Goal: Task Accomplishment & Management: Use online tool/utility

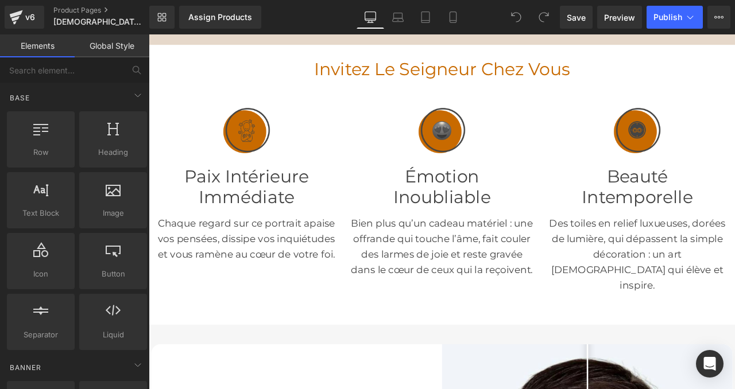
scroll to position [206, 0]
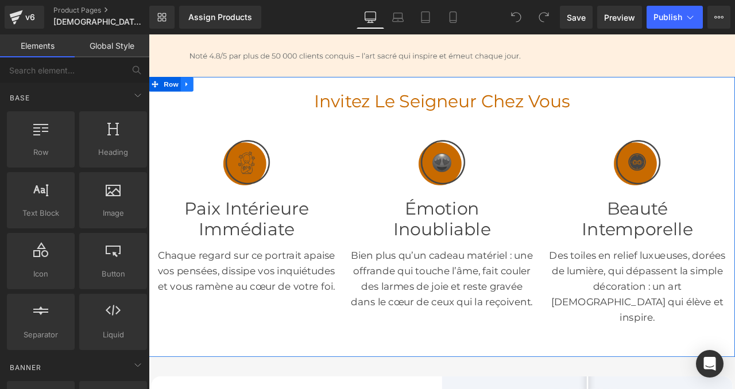
click at [192, 91] on icon at bounding box center [193, 93] width 2 height 5
click at [209, 94] on icon at bounding box center [209, 94] width 8 height 8
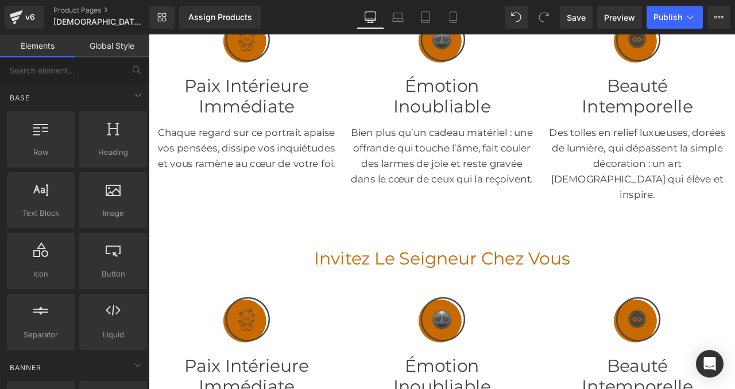
scroll to position [172, 0]
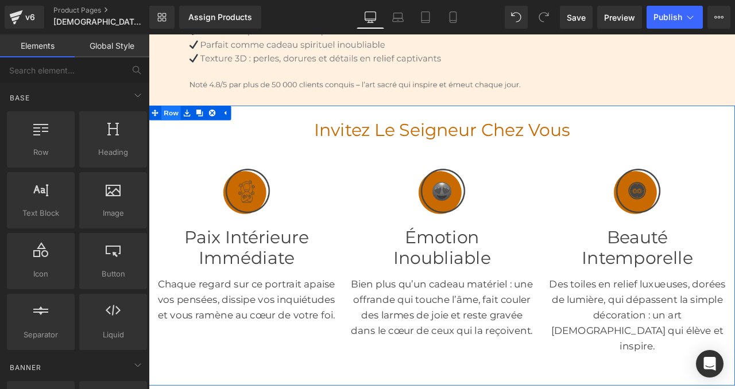
click at [174, 125] on span "Row" at bounding box center [175, 127] width 23 height 17
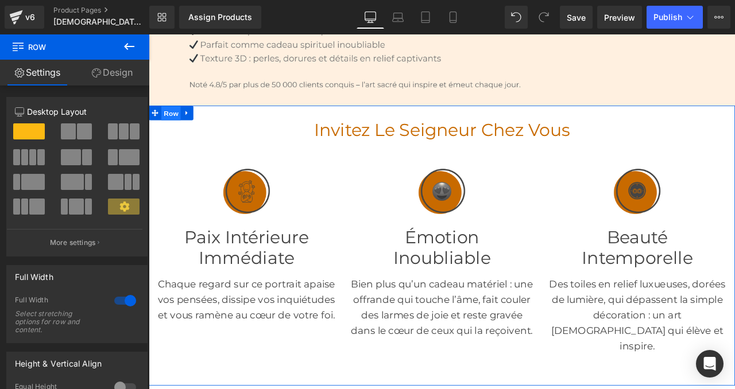
click at [175, 133] on span "Row" at bounding box center [175, 127] width 23 height 17
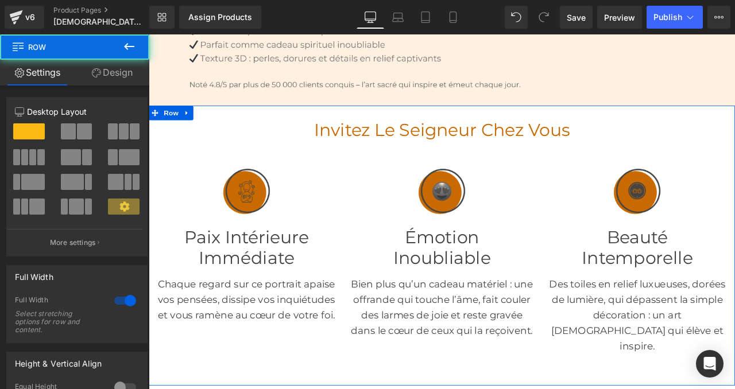
click at [123, 73] on link "Design" at bounding box center [112, 73] width 75 height 26
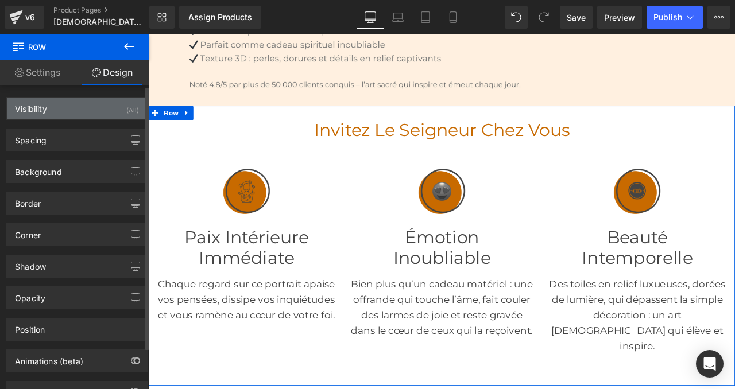
click at [93, 106] on div "Visibility (All)" at bounding box center [77, 109] width 140 height 22
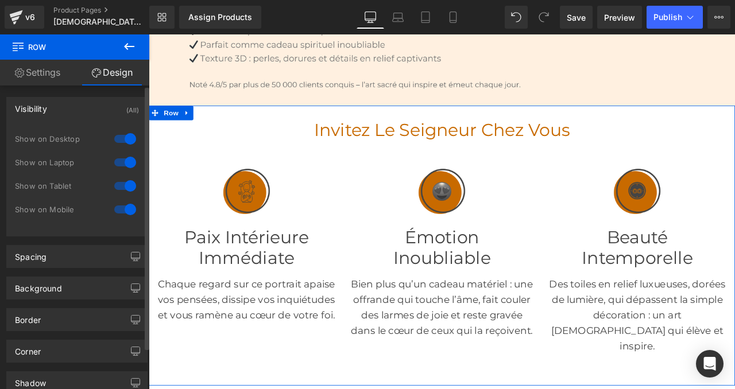
click at [125, 185] on div at bounding box center [125, 186] width 28 height 18
click at [127, 215] on div at bounding box center [125, 209] width 28 height 18
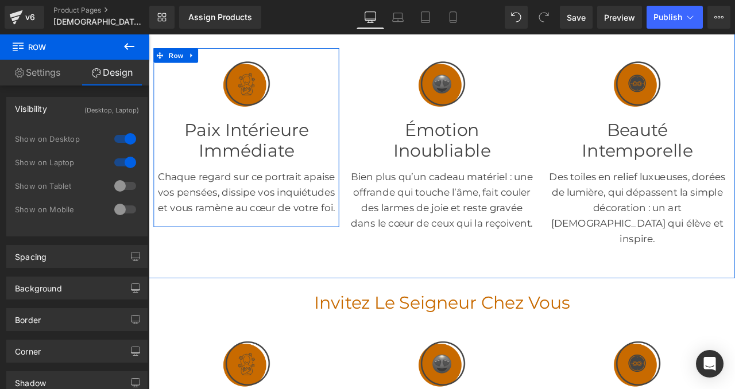
scroll to position [316, 0]
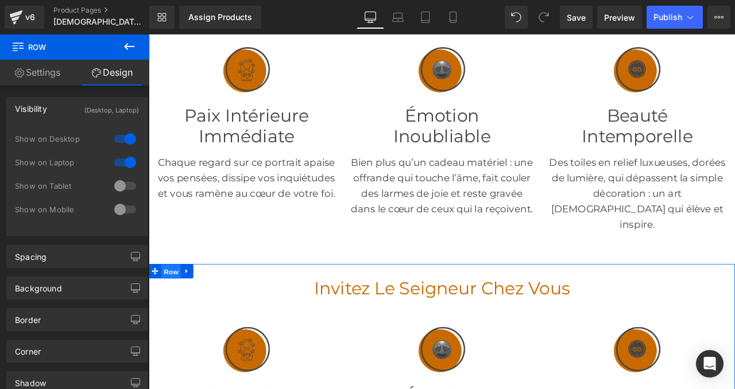
click at [176, 307] on span "Row" at bounding box center [175, 315] width 23 height 17
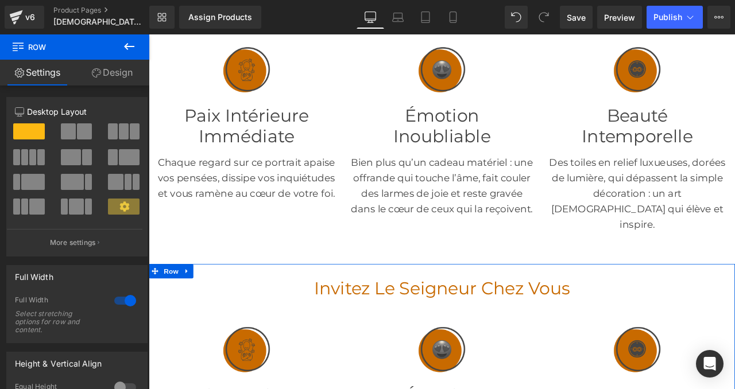
click at [116, 72] on link "Design" at bounding box center [112, 73] width 75 height 26
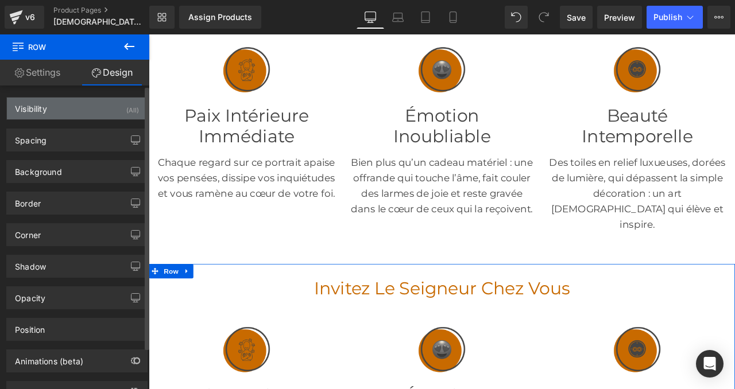
click at [85, 106] on div "Visibility (All)" at bounding box center [77, 109] width 140 height 22
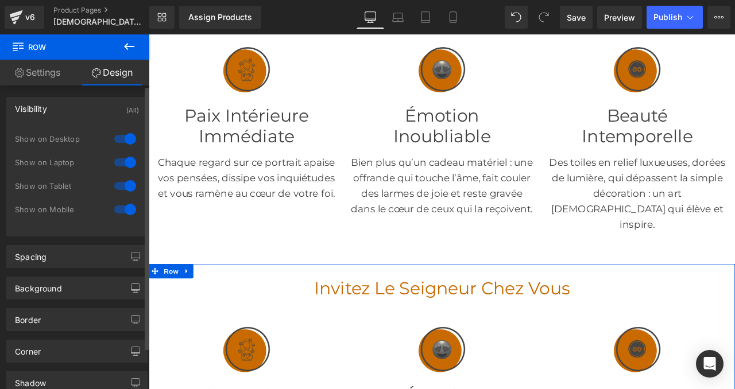
click at [129, 162] on div at bounding box center [125, 162] width 28 height 18
click at [126, 140] on div at bounding box center [125, 139] width 28 height 18
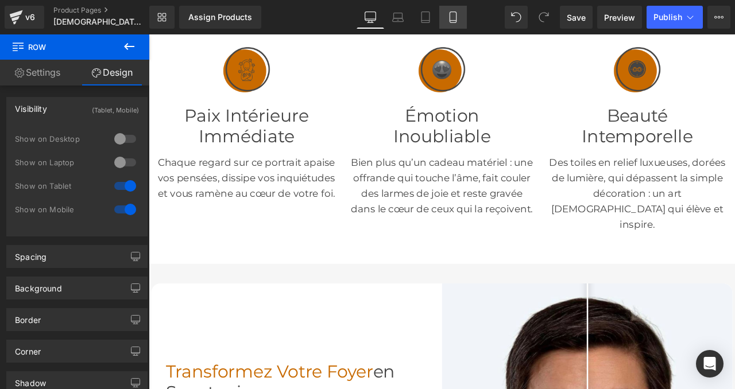
click at [454, 18] on icon at bounding box center [452, 16] width 11 height 11
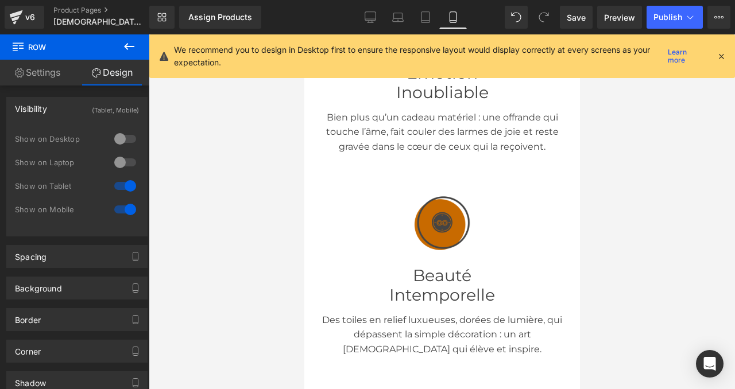
scroll to position [914, 0]
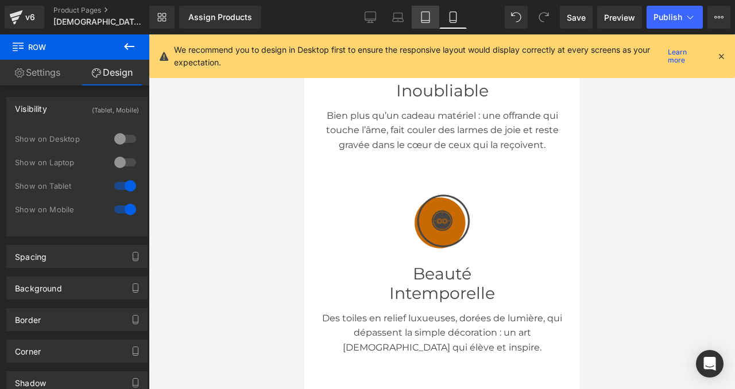
click at [423, 17] on icon at bounding box center [425, 16] width 11 height 11
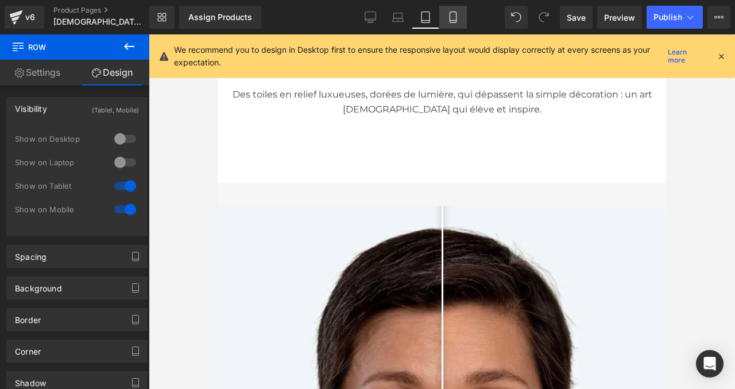
scroll to position [61, 0]
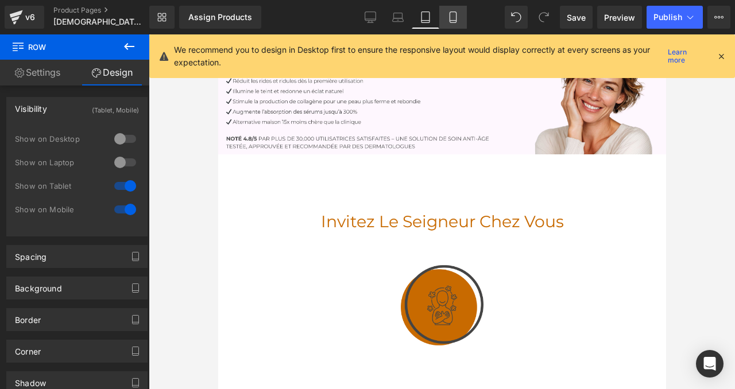
click at [449, 18] on icon at bounding box center [452, 16] width 11 height 11
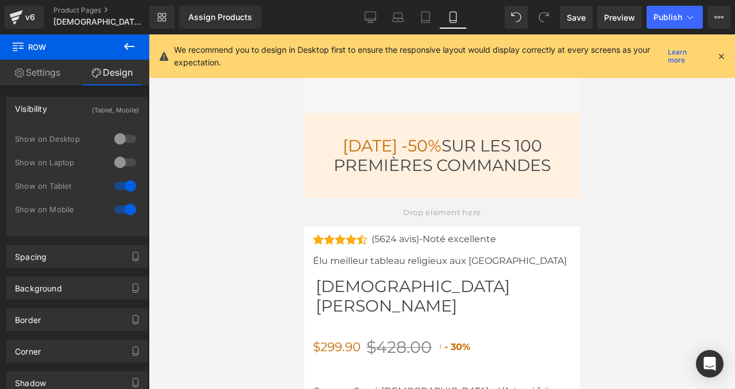
scroll to position [4741, 0]
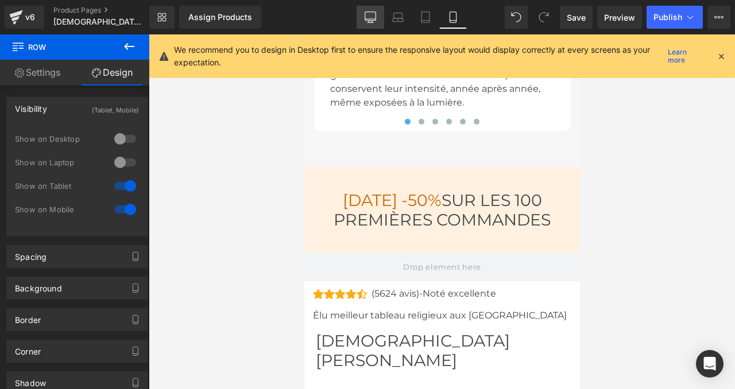
click at [373, 18] on icon at bounding box center [370, 16] width 11 height 11
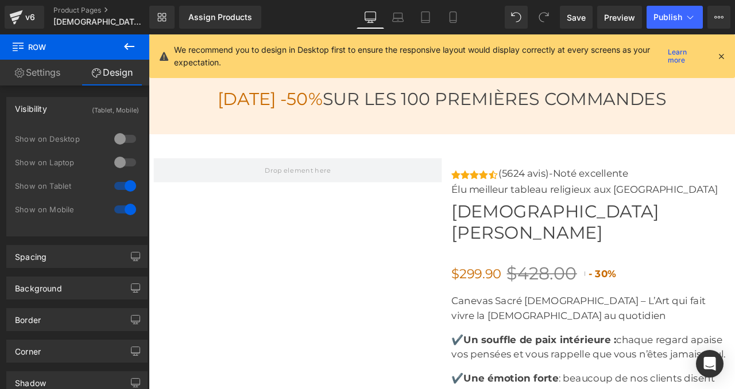
scroll to position [3932, 0]
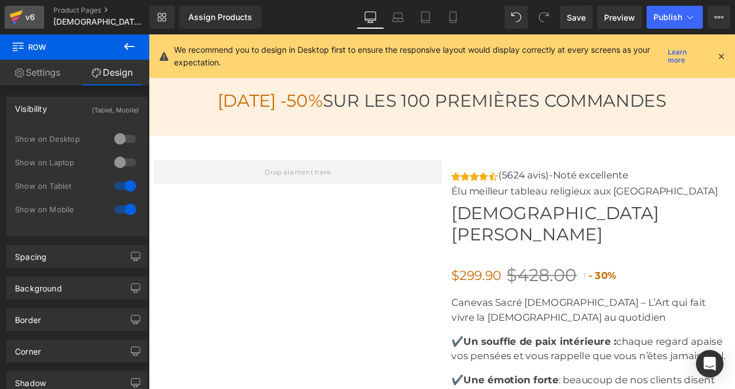
click at [34, 16] on div "v6" at bounding box center [30, 17] width 14 height 15
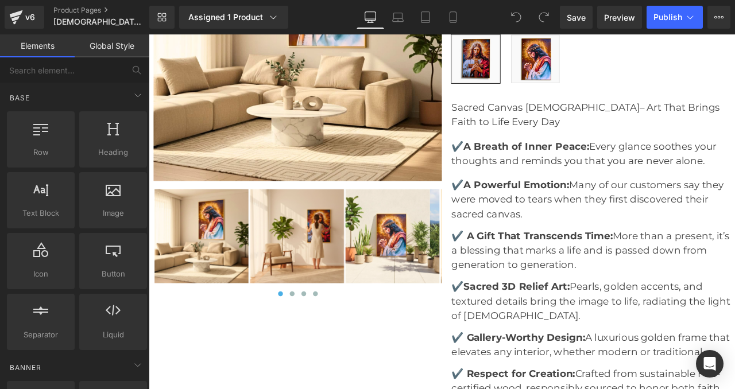
click at [301, 80] on img at bounding box center [325, 38] width 342 height 342
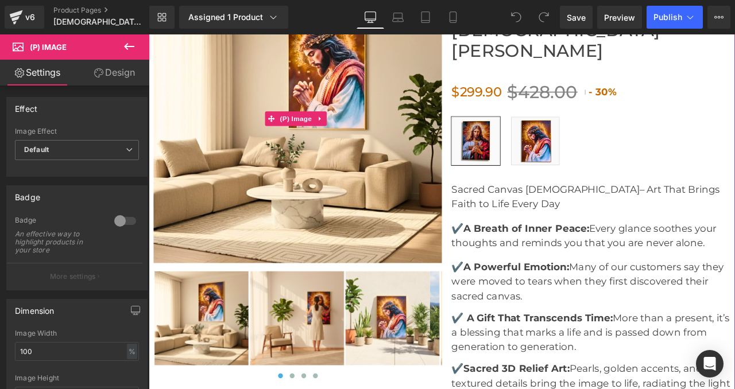
scroll to position [4004, 0]
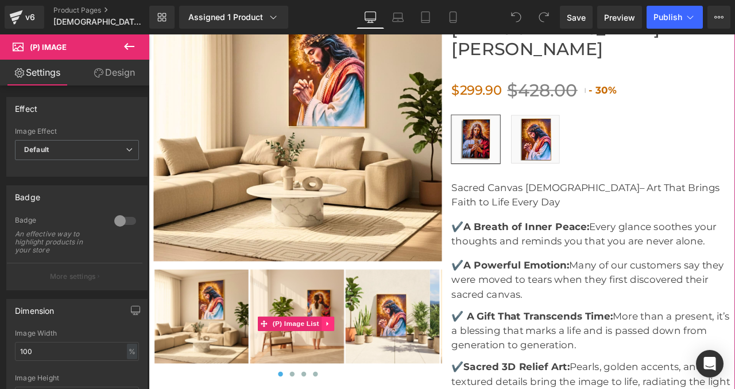
click at [357, 373] on icon at bounding box center [361, 377] width 8 height 9
click at [353, 373] on icon at bounding box center [354, 377] width 8 height 9
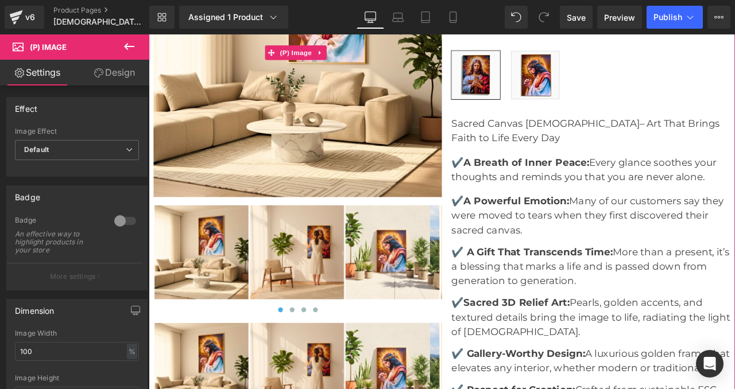
scroll to position [4079, 0]
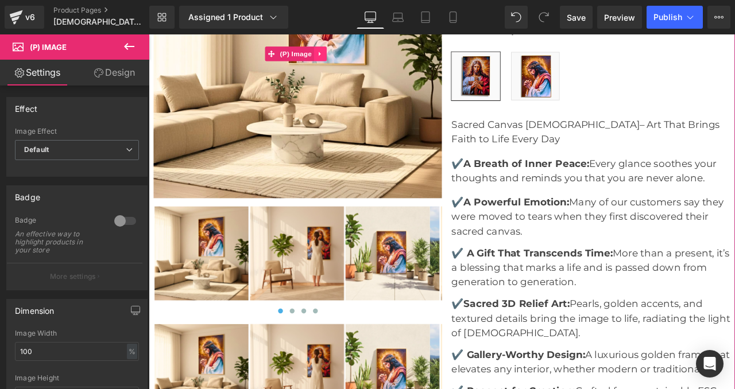
click at [357, 51] on link at bounding box center [352, 57] width 15 height 17
click at [357, 55] on icon at bounding box center [360, 57] width 8 height 8
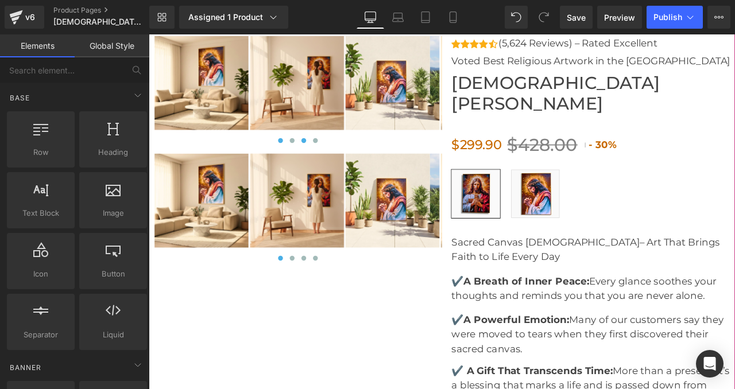
scroll to position [3846, 0]
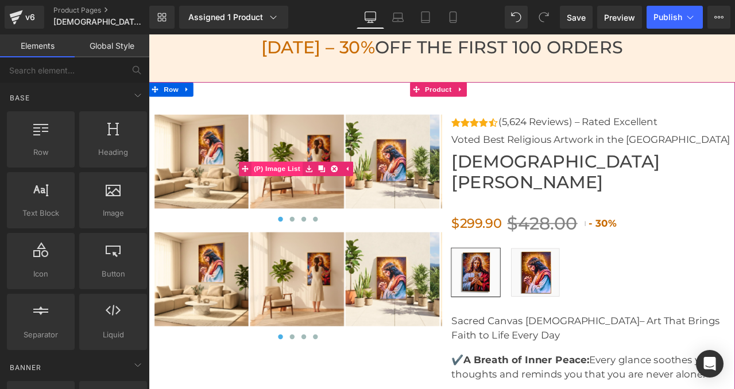
click at [301, 194] on span "(P) Image List" at bounding box center [300, 193] width 61 height 17
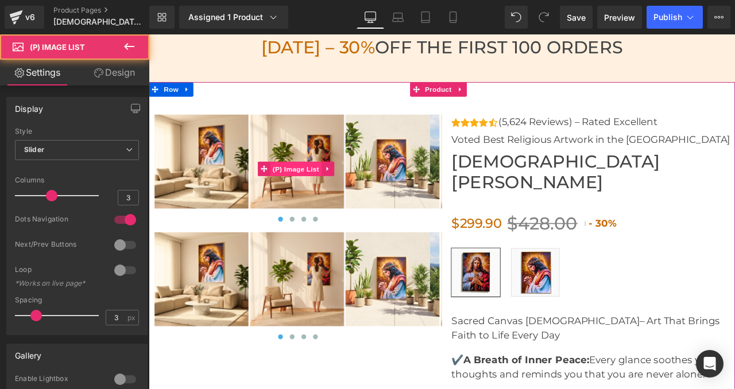
click at [312, 189] on span "(P) Image List" at bounding box center [323, 193] width 61 height 17
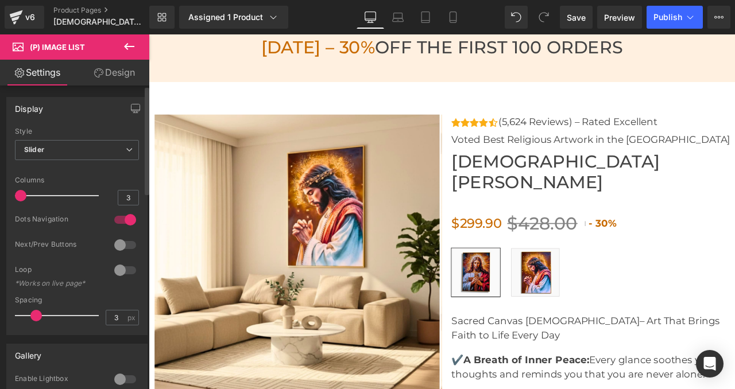
drag, startPoint x: 51, startPoint y: 193, endPoint x: 14, endPoint y: 194, distance: 37.3
click at [14, 194] on div "Default Slider Style Slider Default Slider 3 Columns 3 4 Columns 4 3 Columns 3 …" at bounding box center [77, 230] width 140 height 207
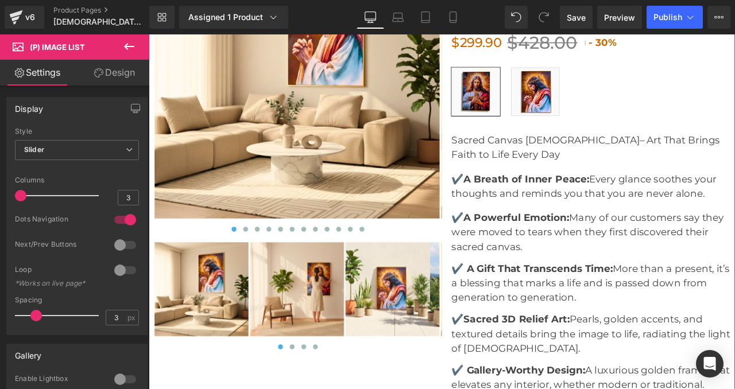
scroll to position [4078, 0]
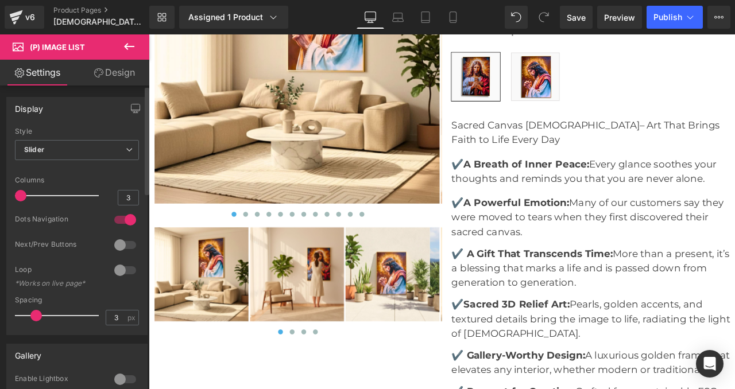
click at [122, 220] on div at bounding box center [125, 220] width 28 height 18
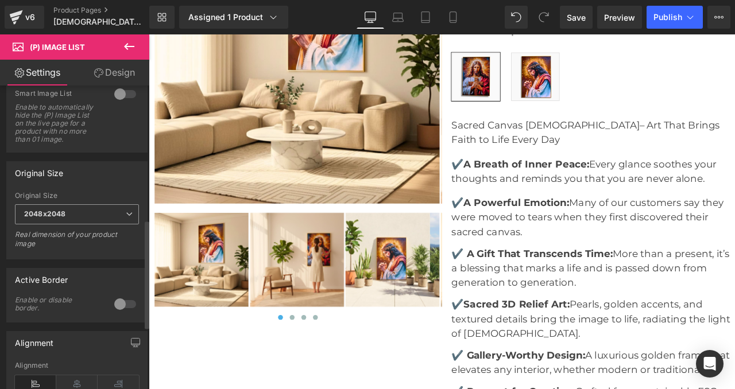
scroll to position [376, 0]
click at [80, 222] on span "2048x2048" at bounding box center [77, 213] width 124 height 20
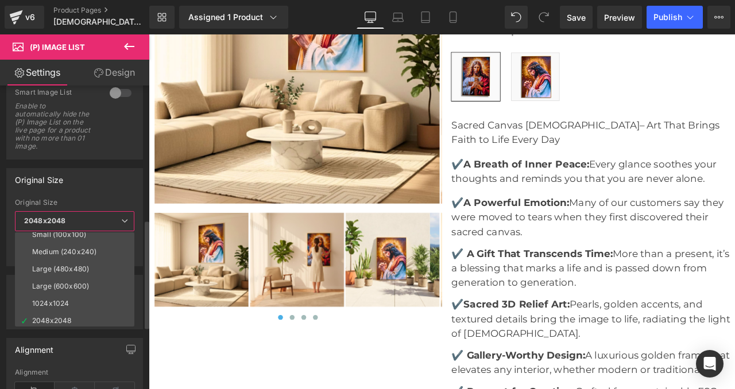
scroll to position [9, 0]
click at [92, 202] on div "Original Size" at bounding box center [74, 203] width 119 height 8
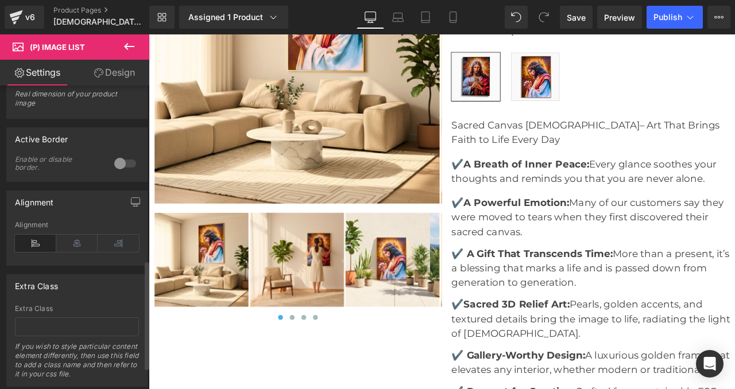
scroll to position [553, 0]
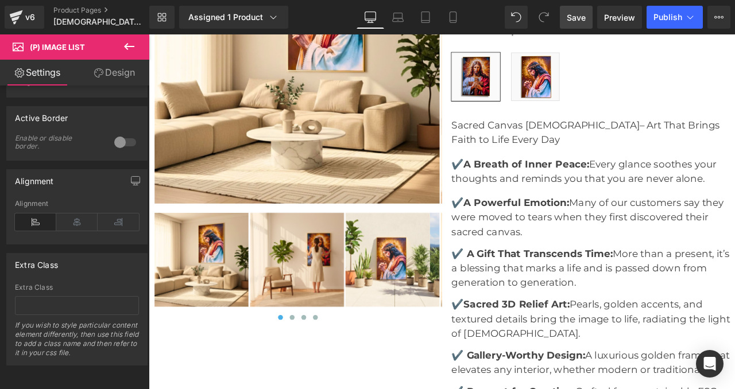
click at [580, 16] on span "Save" at bounding box center [576, 17] width 19 height 12
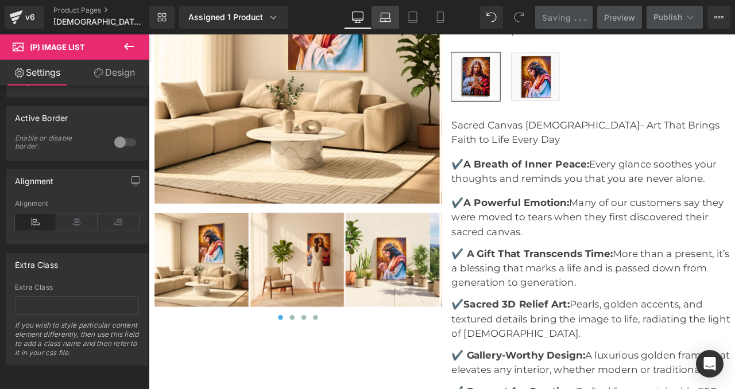
click at [381, 20] on icon at bounding box center [384, 19] width 11 height 3
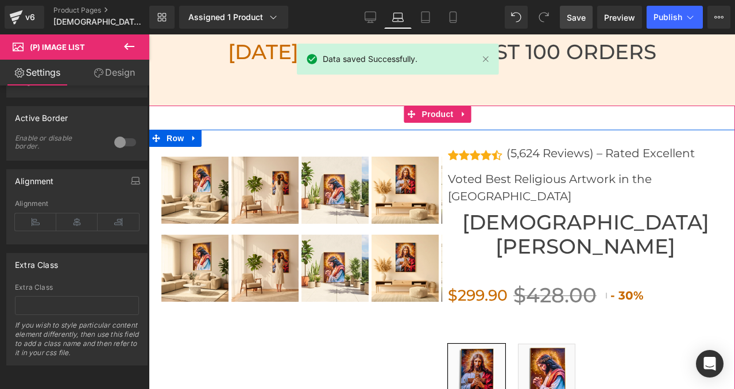
scroll to position [4279, 0]
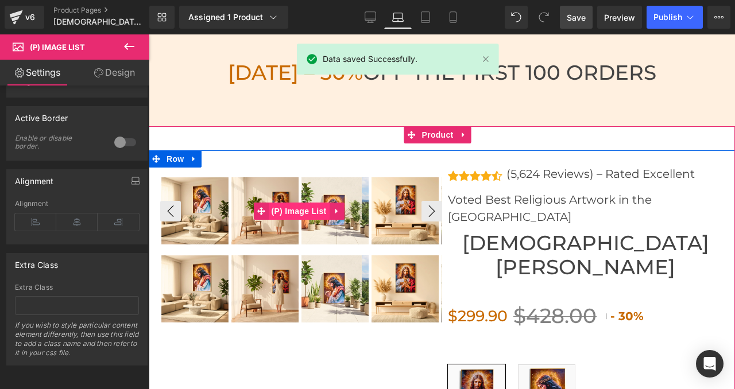
click at [296, 203] on span "(P) Image List" at bounding box center [299, 211] width 61 height 17
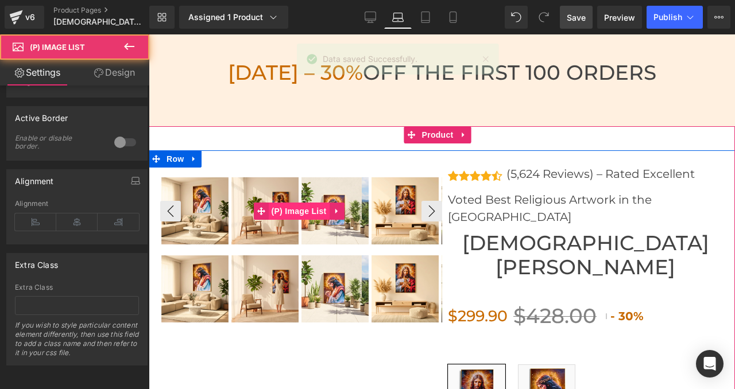
click at [296, 204] on span "(P) Image List" at bounding box center [299, 211] width 61 height 17
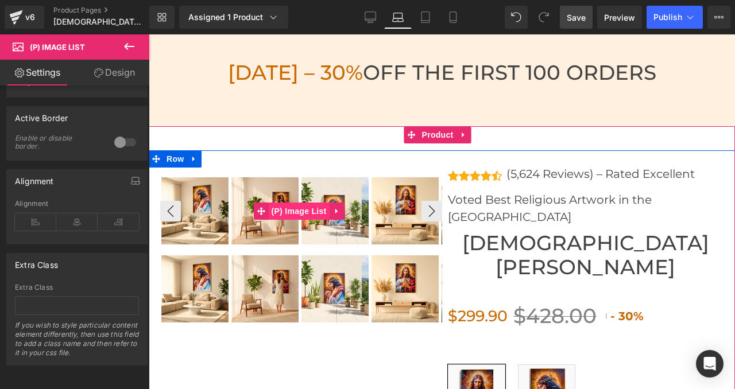
click at [293, 205] on span "(P) Image List" at bounding box center [299, 211] width 61 height 17
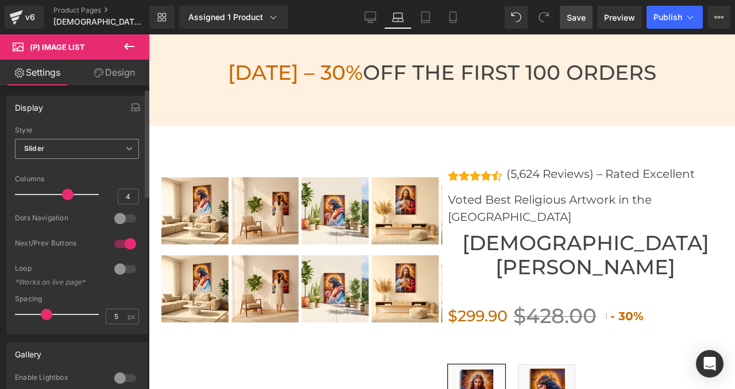
scroll to position [0, 0]
click at [90, 157] on span "Slider" at bounding box center [77, 150] width 124 height 20
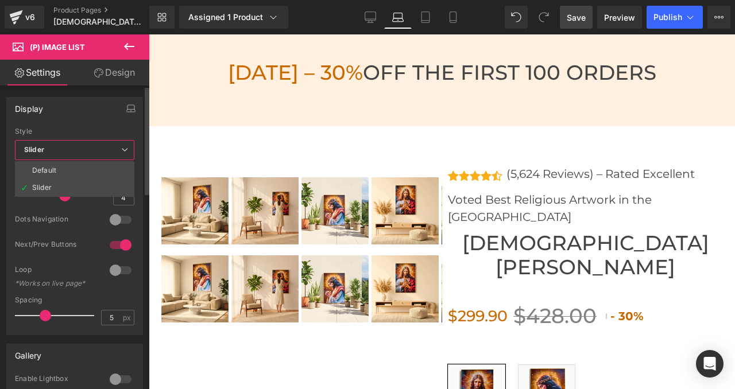
click at [91, 157] on span "Slider" at bounding box center [74, 150] width 119 height 20
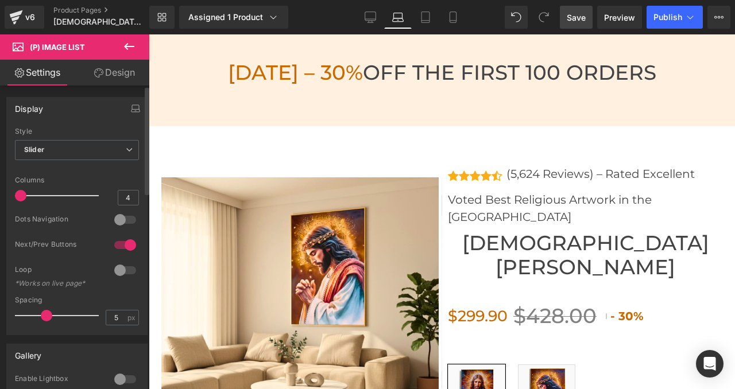
click at [0, 188] on div "Display Default Slider Style Slider Default Slider 3 Columns 3 4 Columns 4 3 Co…" at bounding box center [77, 211] width 154 height 247
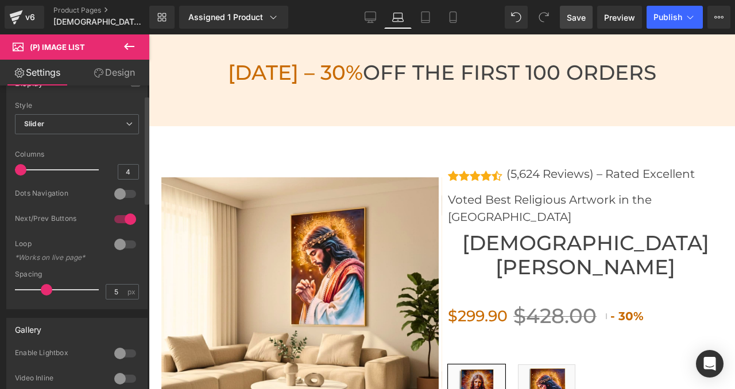
scroll to position [27, 0]
click at [123, 215] on div at bounding box center [125, 218] width 28 height 18
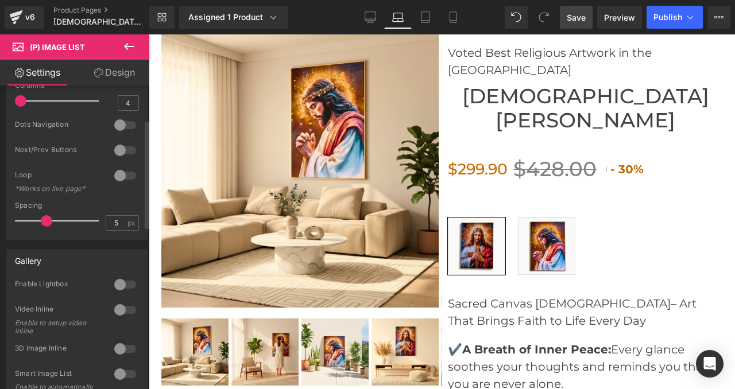
scroll to position [95, 0]
click at [41, 219] on span at bounding box center [46, 220] width 11 height 11
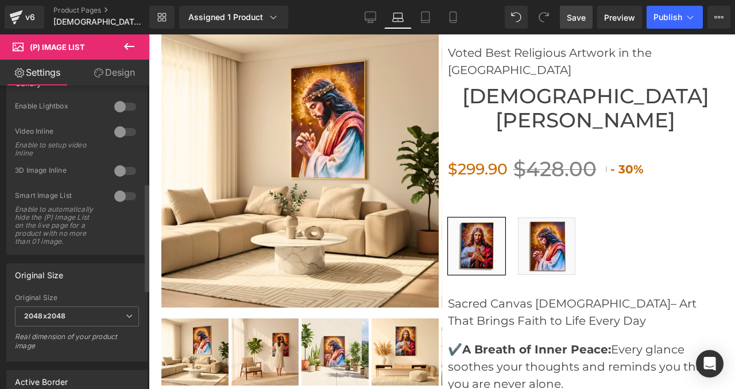
scroll to position [133, 0]
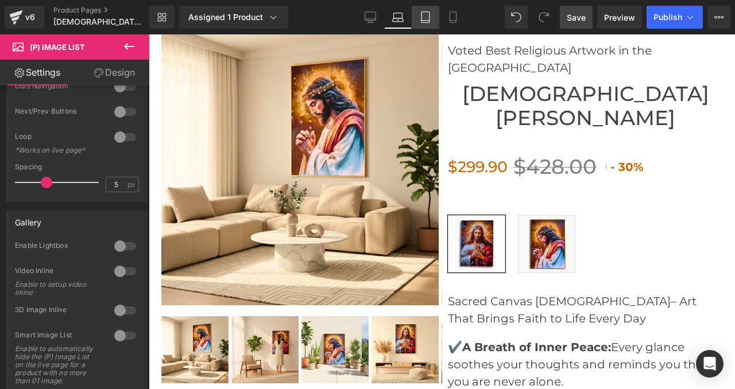
click at [424, 21] on icon at bounding box center [425, 16] width 11 height 11
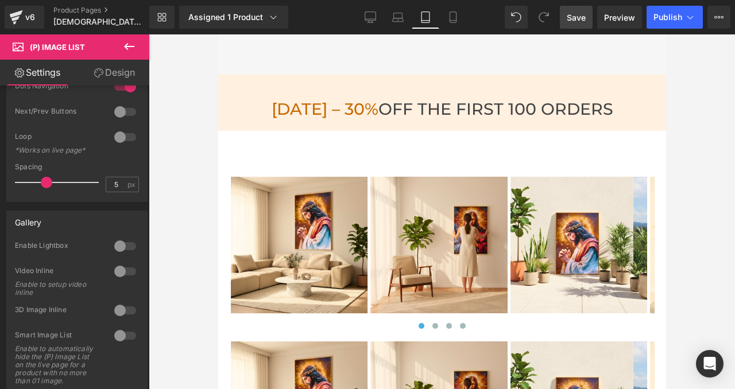
scroll to position [5097, 0]
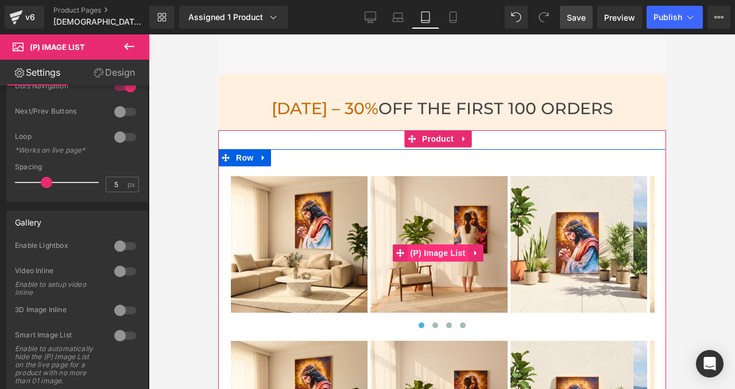
click at [444, 250] on span "(P) Image List" at bounding box center [437, 253] width 61 height 17
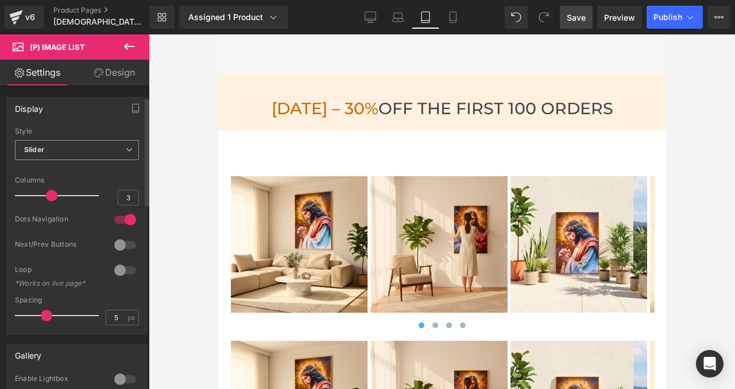
scroll to position [0, 0]
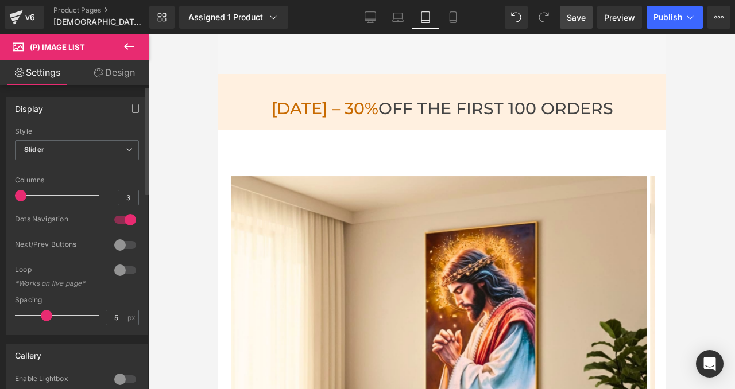
drag, startPoint x: 47, startPoint y: 193, endPoint x: 2, endPoint y: 191, distance: 44.8
click at [2, 191] on div "Display Default Slider Style Slider Default Slider 3 Columns 3 4 Columns 4 3 Co…" at bounding box center [77, 211] width 154 height 247
click at [126, 222] on div at bounding box center [125, 220] width 28 height 18
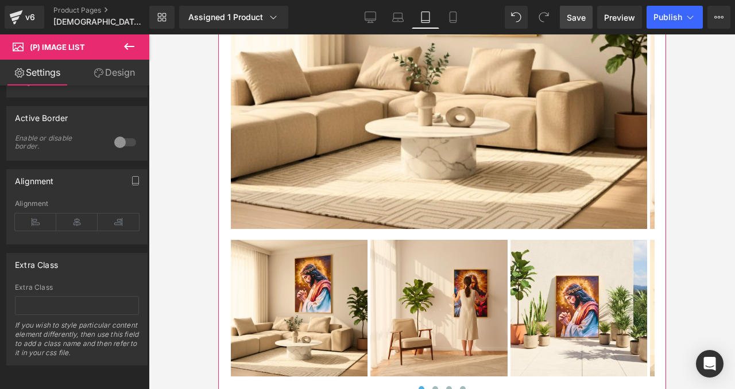
scroll to position [5460, 0]
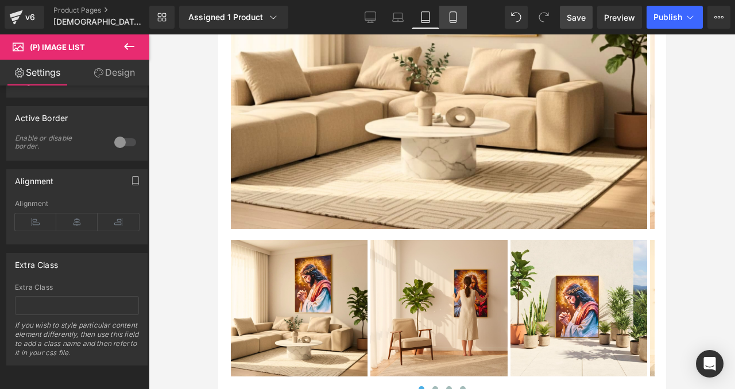
click at [454, 14] on icon at bounding box center [452, 16] width 11 height 11
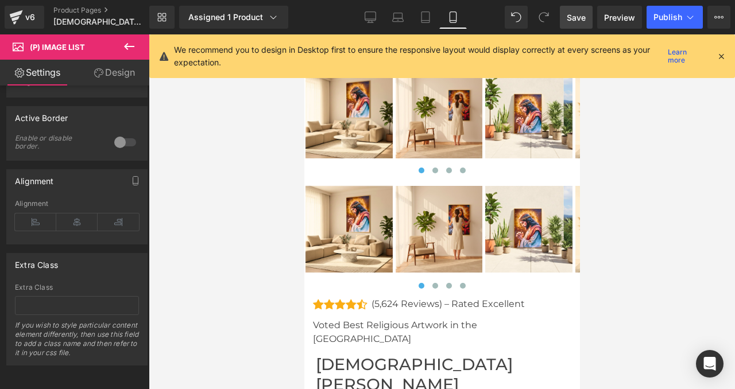
scroll to position [4738, 0]
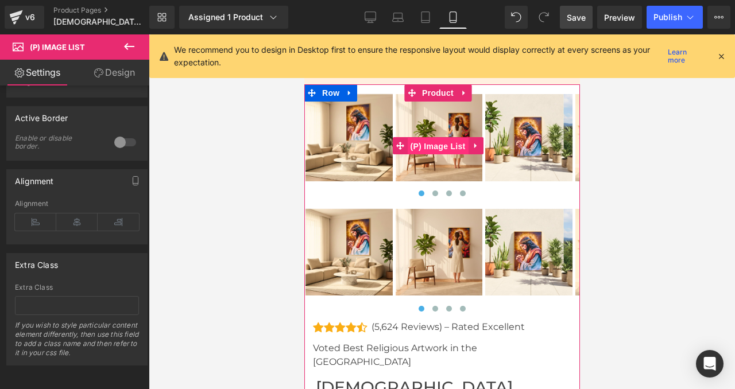
click at [439, 140] on span "(P) Image List" at bounding box center [437, 146] width 61 height 17
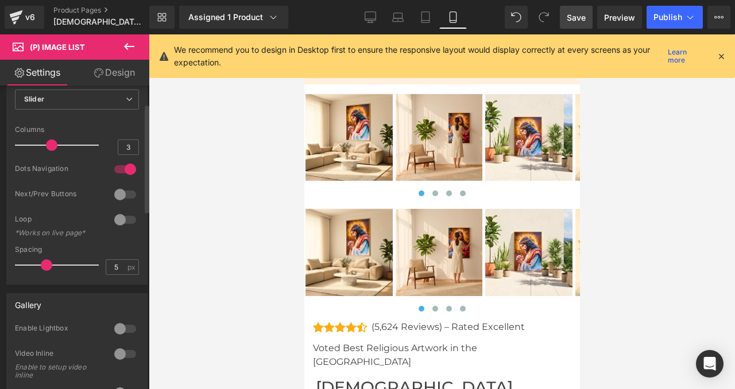
scroll to position [0, 0]
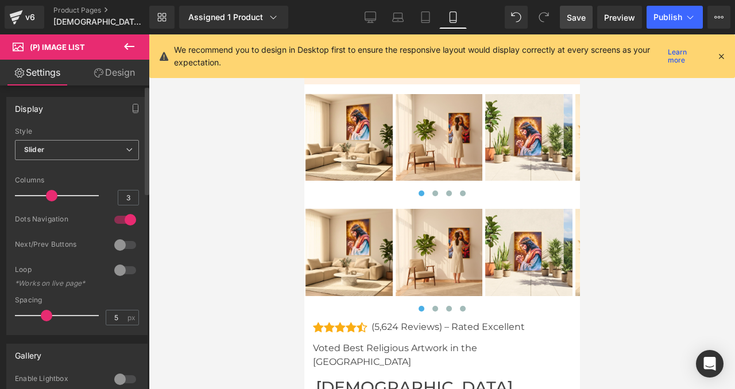
click at [73, 153] on span "Slider" at bounding box center [77, 150] width 124 height 20
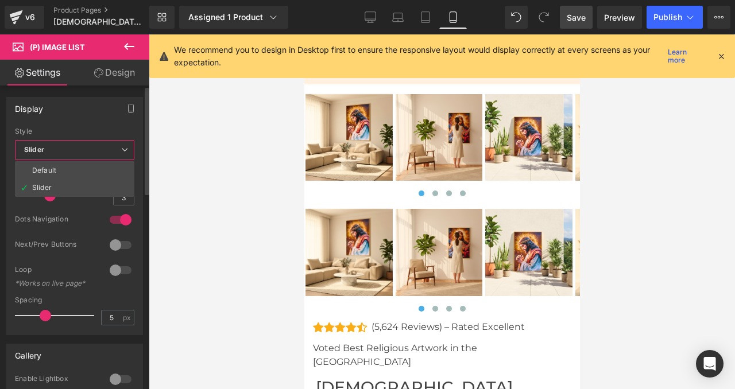
click at [72, 152] on span "Slider" at bounding box center [74, 150] width 119 height 20
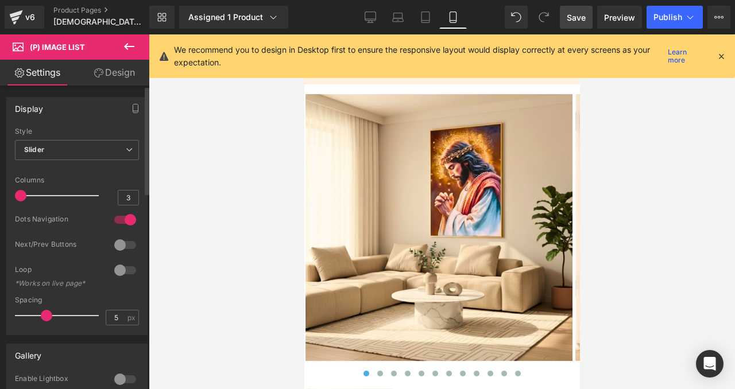
drag, startPoint x: 45, startPoint y: 195, endPoint x: 0, endPoint y: 195, distance: 45.4
click at [0, 195] on div "Display Default Slider Style Slider Default Slider 3 Columns 3 4 Columns 4 3 Co…" at bounding box center [77, 211] width 154 height 247
click at [121, 222] on div at bounding box center [125, 220] width 28 height 18
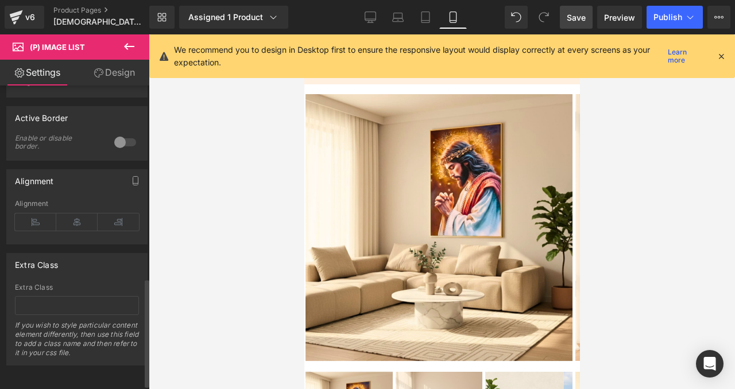
scroll to position [553, 0]
click at [572, 18] on span "Save" at bounding box center [576, 17] width 19 height 12
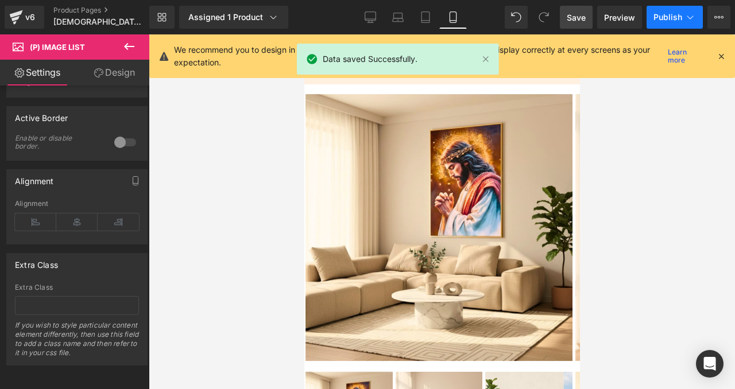
click at [655, 16] on span "Publish" at bounding box center [667, 17] width 29 height 9
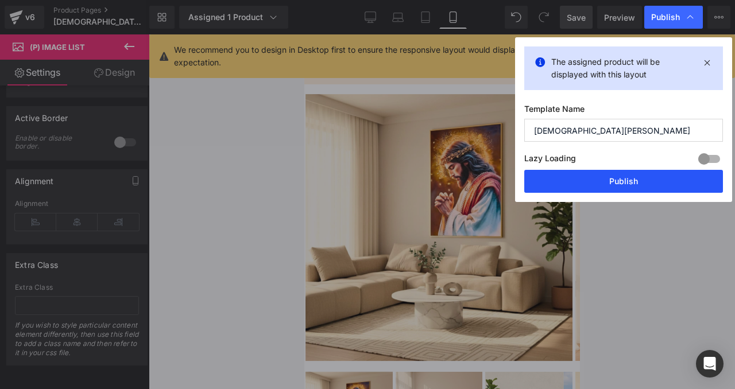
click at [612, 177] on button "Publish" at bounding box center [623, 181] width 199 height 23
